Goal: Information Seeking & Learning: Learn about a topic

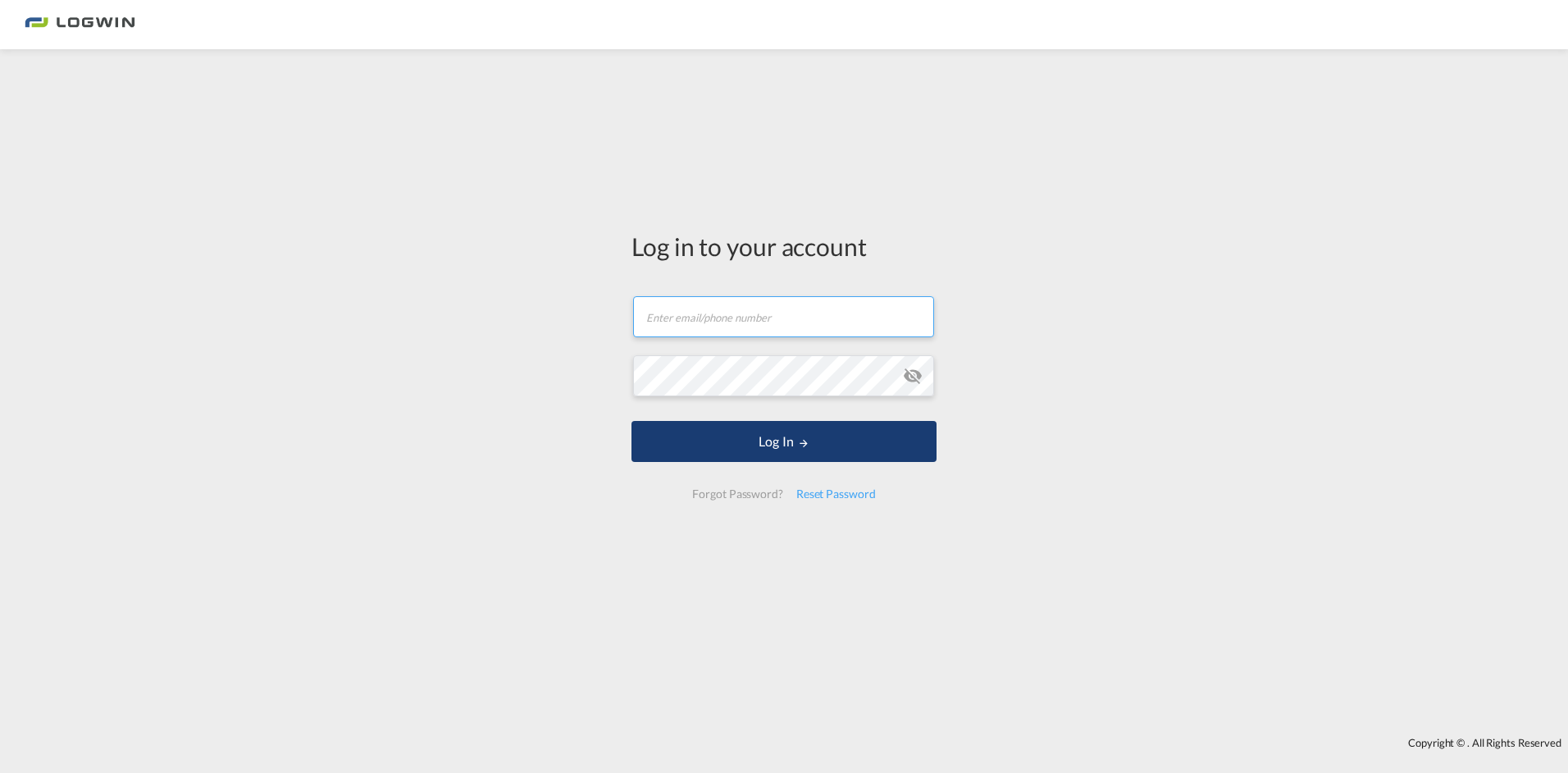
type input "[PERSON_NAME][EMAIL_ADDRESS][PERSON_NAME][DOMAIN_NAME]"
click at [741, 449] on button "Log In" at bounding box center [784, 441] width 305 height 41
